Goal: Information Seeking & Learning: Learn about a topic

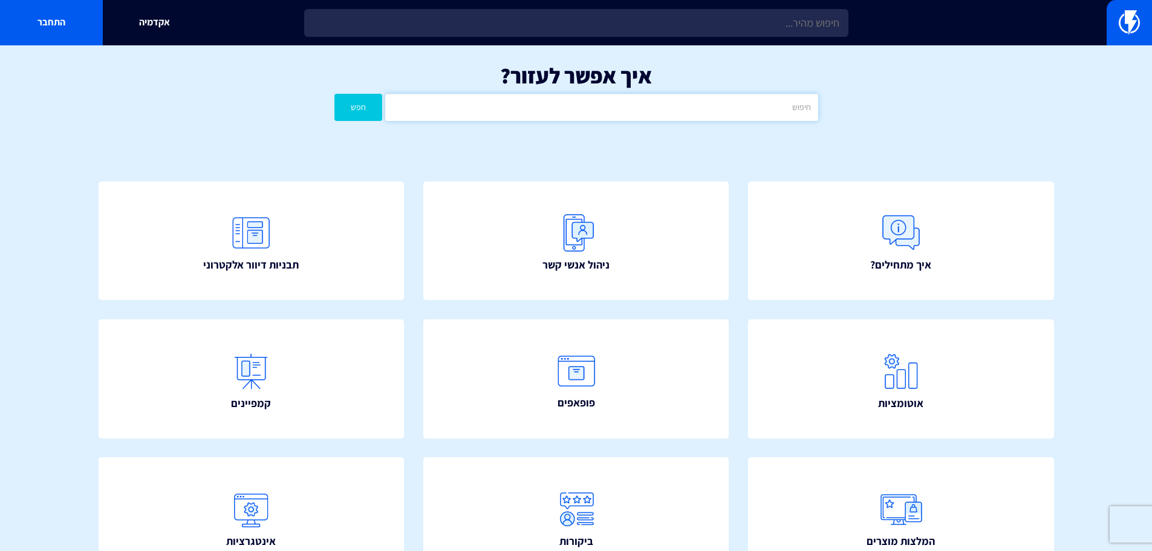
click at [540, 102] on input "text" at bounding box center [601, 107] width 432 height 27
type input "צ"
type input "תצוגה מקדימה"
click at [334, 94] on button "חפש" at bounding box center [358, 107] width 48 height 27
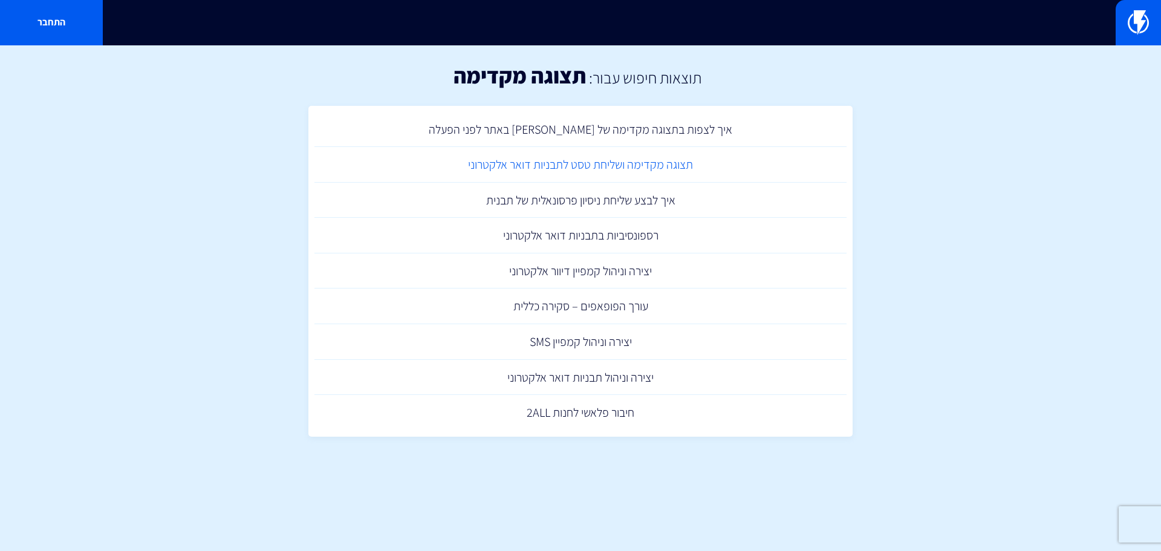
click at [613, 171] on link "תצוגה מקדימה ושליחת טסט לתבניות דואר אלקטרוני" at bounding box center [581, 165] width 532 height 36
